Goal: Navigation & Orientation: Find specific page/section

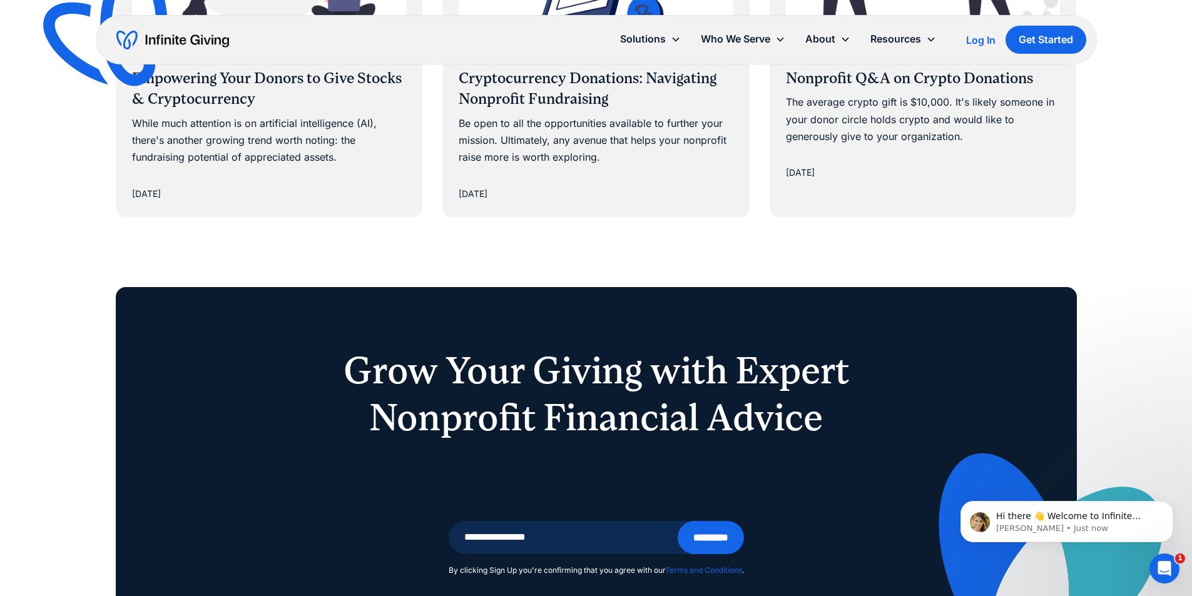
scroll to position [3317, 0]
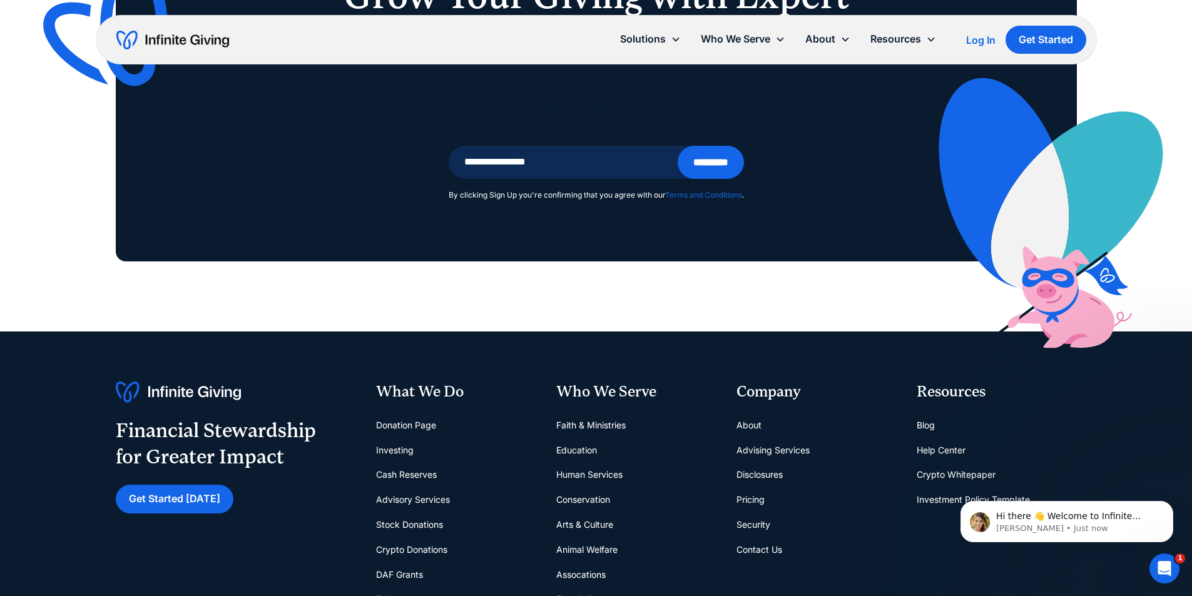
click at [407, 413] on link "Donation Page" at bounding box center [406, 425] width 60 height 25
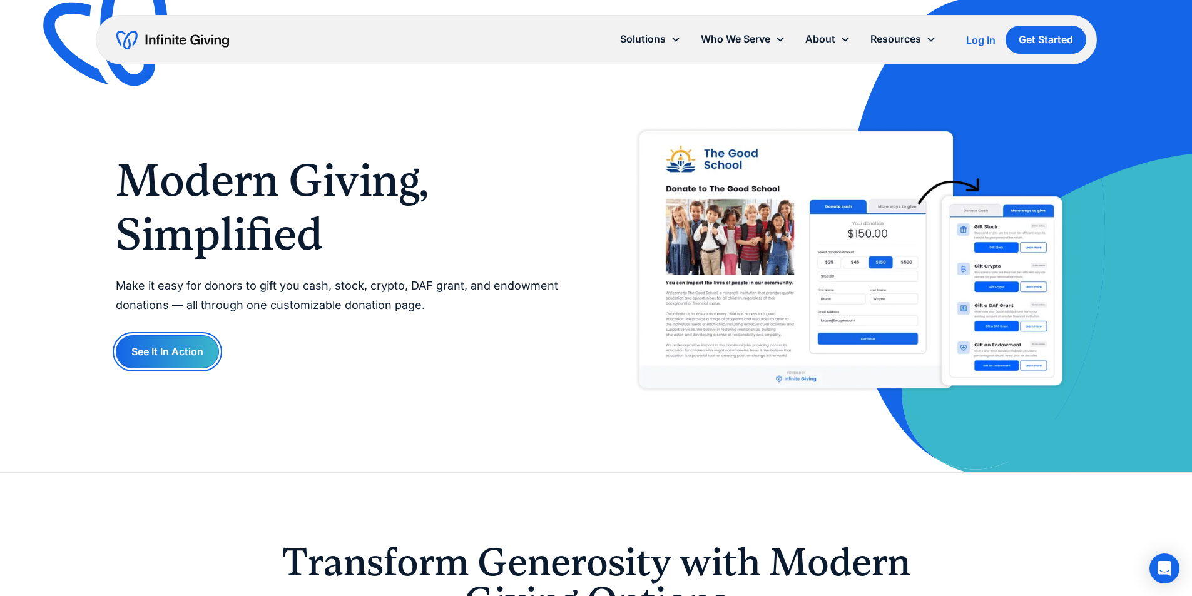
click at [192, 349] on link "See It In Action" at bounding box center [167, 351] width 103 height 33
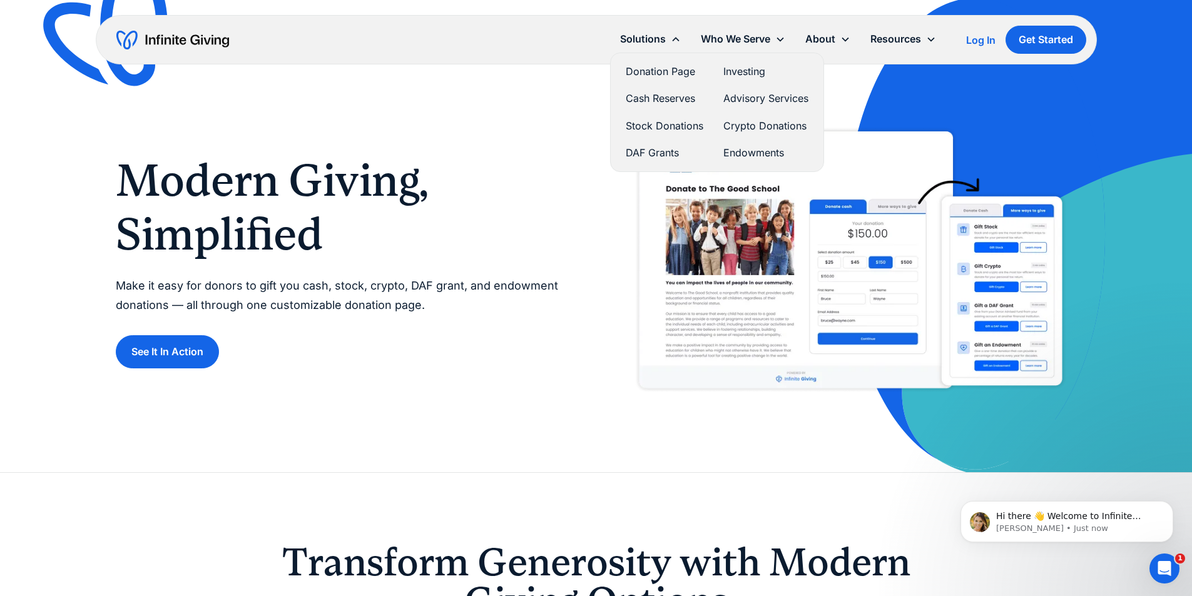
click at [665, 64] on link "Donation Page" at bounding box center [665, 71] width 78 height 17
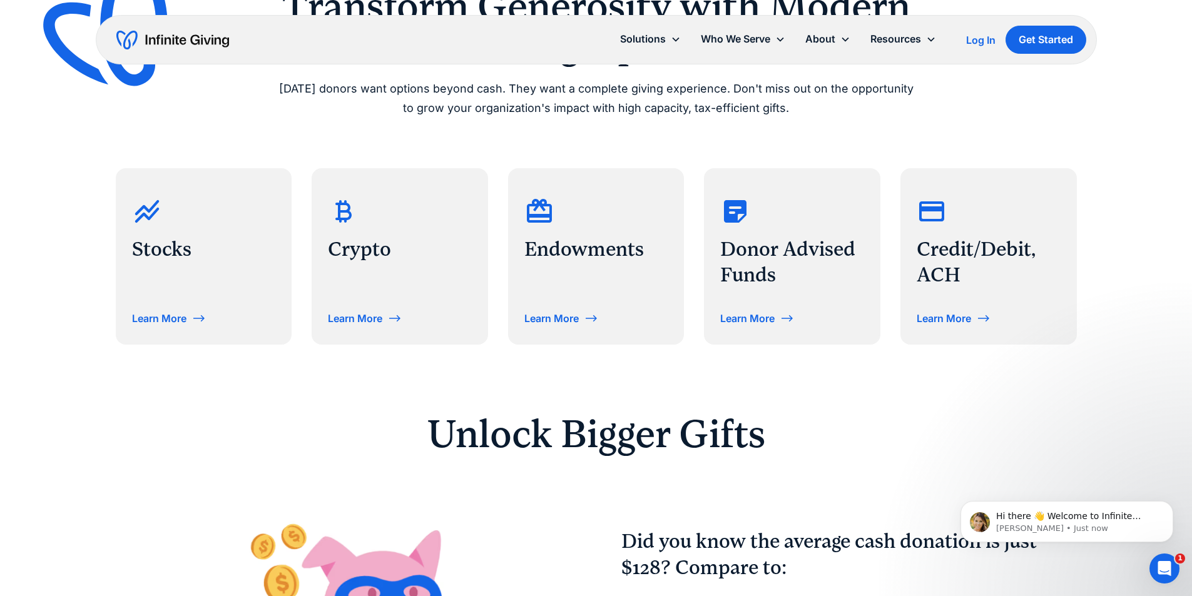
scroll to position [751, 0]
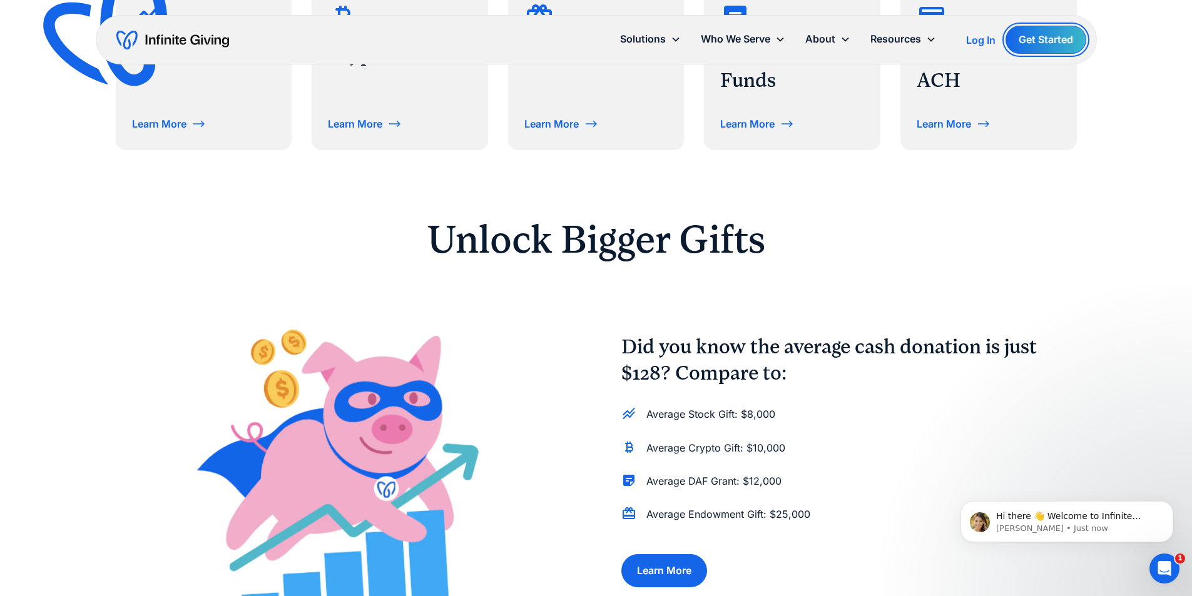
click at [1032, 37] on link "Get Started" at bounding box center [1046, 40] width 81 height 28
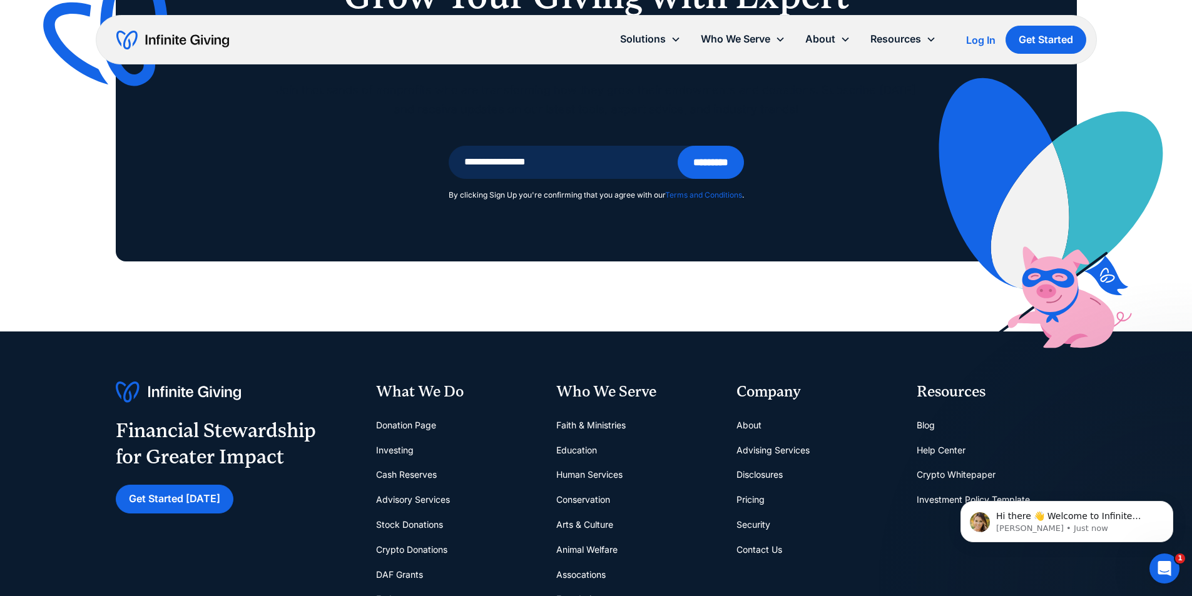
click at [188, 38] on img "home" at bounding box center [172, 40] width 113 height 20
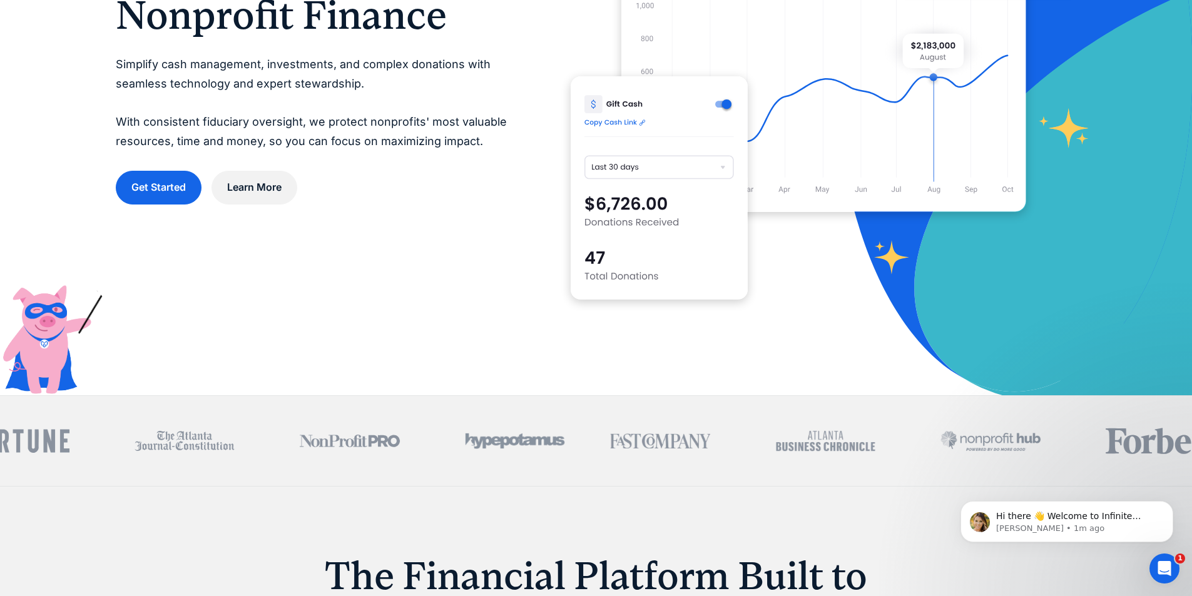
scroll to position [438, 0]
